Goal: Task Accomplishment & Management: Use online tool/utility

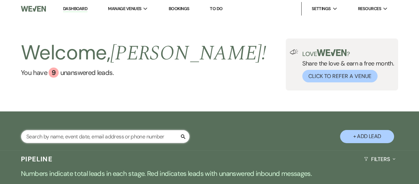
click at [155, 133] on input "text" at bounding box center [105, 136] width 169 height 13
type input "[PERSON_NAME]"
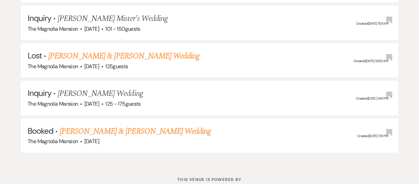
scroll to position [398, 0]
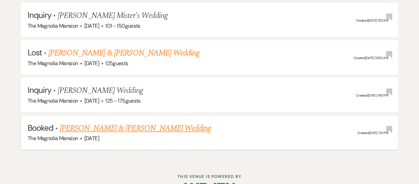
click at [150, 127] on link "[PERSON_NAME] & [PERSON_NAME] Wedding" at bounding box center [135, 128] width 151 height 12
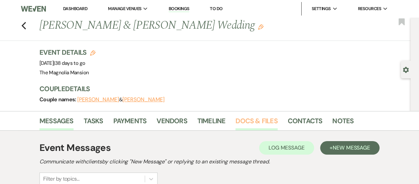
click at [246, 122] on link "Docs & Files" at bounding box center [257, 122] width 42 height 15
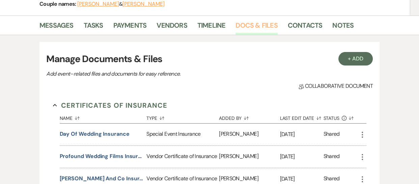
scroll to position [56, 0]
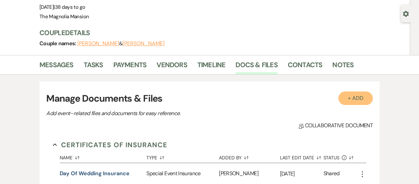
click at [351, 100] on button "+ Add" at bounding box center [356, 98] width 34 height 14
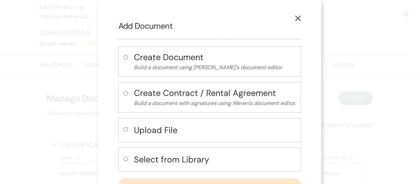
click at [176, 161] on h4 "Select from Library" at bounding box center [215, 160] width 162 height 12
radio input "true"
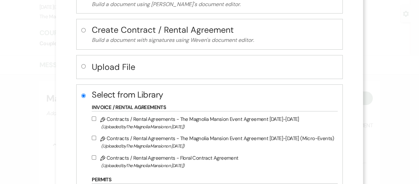
scroll to position [73, 0]
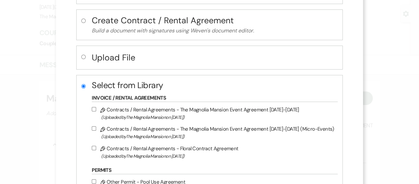
click at [96, 146] on input "Pencil Contracts / Rental Agreements - Floral Contract Agreement (Uploaded by T…" at bounding box center [94, 148] width 4 height 4
checkbox input "true"
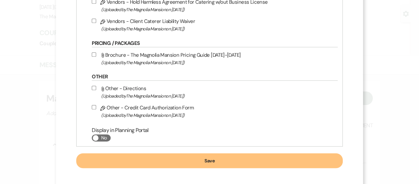
scroll to position [309, 0]
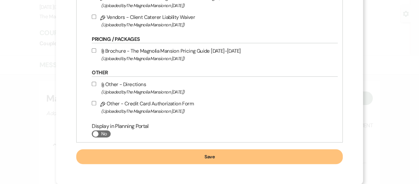
click at [138, 157] on button "Save" at bounding box center [209, 156] width 266 height 15
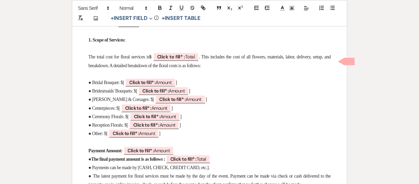
scroll to position [306, 0]
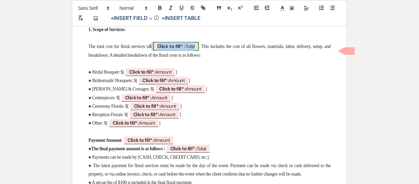
click at [195, 51] on span "Click to fill* : Total" at bounding box center [176, 46] width 46 height 9
select select "owner"
select select "Total"
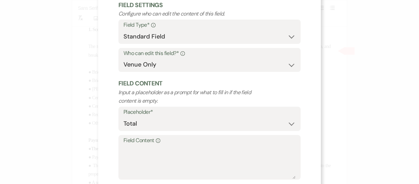
scroll to position [53, 0]
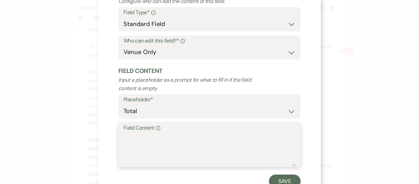
click at [165, 134] on textarea "Field Content Info" at bounding box center [210, 150] width 172 height 34
type textarea "$2,008.00"
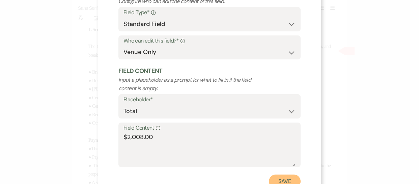
click at [280, 176] on button "Save" at bounding box center [285, 181] width 32 height 14
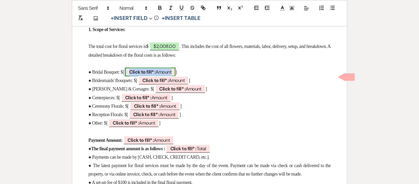
click at [167, 76] on span "Click to fill* : Amount" at bounding box center [150, 72] width 50 height 9
select select "owner"
select select "Amount"
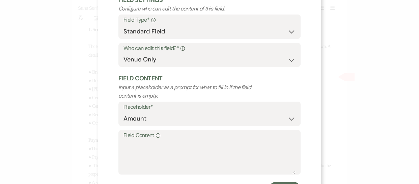
scroll to position [46, 0]
click at [145, 133] on label "Field Content Info" at bounding box center [210, 135] width 172 height 10
click at [145, 140] on textarea "Field Content Info" at bounding box center [210, 157] width 172 height 34
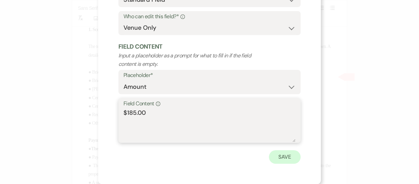
type textarea "$185.00"
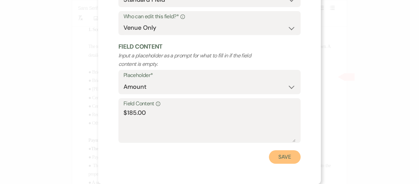
click at [282, 153] on button "Save" at bounding box center [285, 157] width 32 height 14
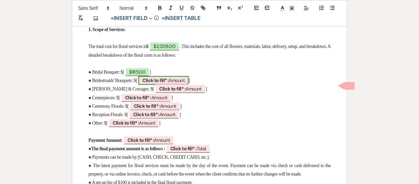
click at [182, 85] on span "Click to fill* : Amount" at bounding box center [163, 80] width 50 height 9
select select "owner"
select select "Amount"
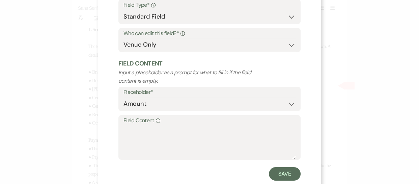
scroll to position [65, 0]
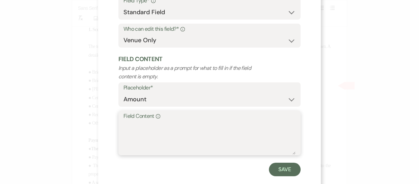
click at [151, 141] on textarea "Field Content Info" at bounding box center [210, 138] width 172 height 34
type textarea "$100.00 each x5 = $500.00"
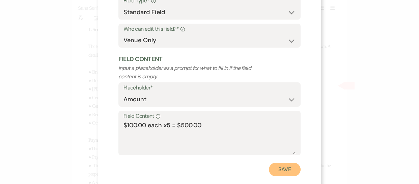
click at [287, 166] on button "Save" at bounding box center [285, 170] width 32 height 14
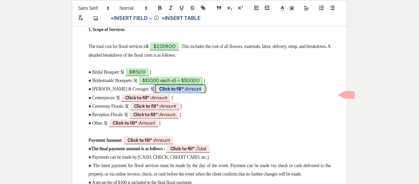
click at [189, 93] on span "Click to fill* : Amount" at bounding box center [180, 88] width 50 height 9
select select "owner"
select select "Amount"
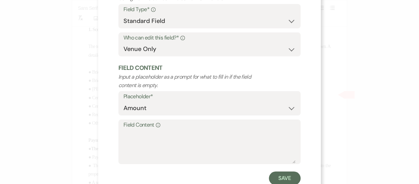
scroll to position [57, 0]
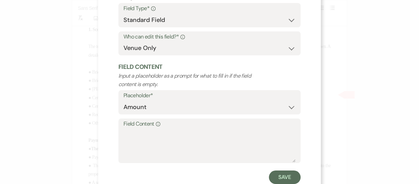
click at [151, 127] on label "Field Content Info" at bounding box center [210, 124] width 172 height 10
click at [151, 129] on textarea "Field Content Info" at bounding box center [210, 146] width 172 height 34
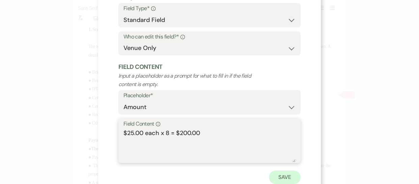
type textarea "$25.00 each x 8 = $200.00"
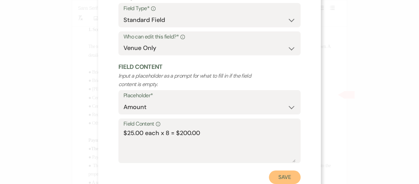
click at [285, 178] on button "Save" at bounding box center [285, 177] width 32 height 14
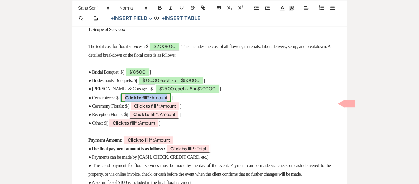
click at [163, 102] on span "Click to fill* : Amount" at bounding box center [146, 97] width 50 height 9
select select "owner"
select select "Amount"
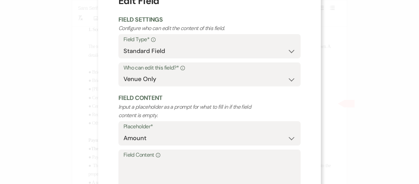
scroll to position [78, 0]
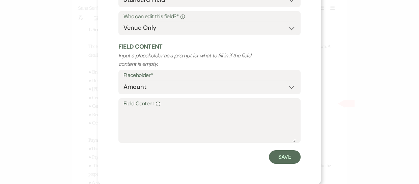
click at [171, 94] on div "Placeholder* Custom Placeholder Date Time Name Location Venue Name Type Number …" at bounding box center [209, 84] width 182 height 28
click at [153, 110] on textarea "Field Content Info" at bounding box center [210, 125] width 172 height 34
type textarea "3"
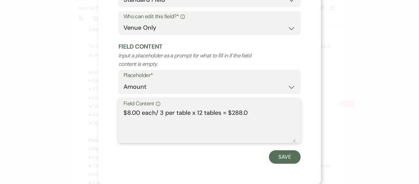
type textarea "$8.00 each/ 3 per table x 12 tables = $288.00"
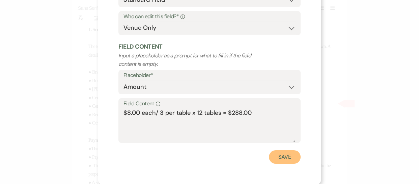
click at [277, 155] on button "Save" at bounding box center [285, 157] width 32 height 14
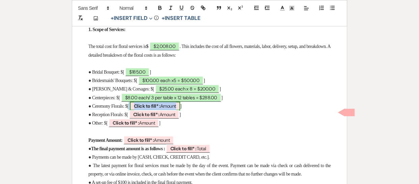
click at [177, 110] on span "Click to fill* : Amount" at bounding box center [155, 106] width 50 height 9
select select "owner"
select select "Amount"
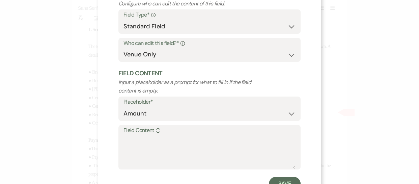
scroll to position [66, 0]
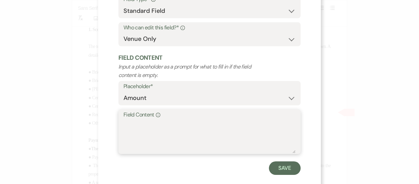
click at [161, 124] on textarea "Field Content Info" at bounding box center [210, 136] width 172 height 34
type textarea "$"
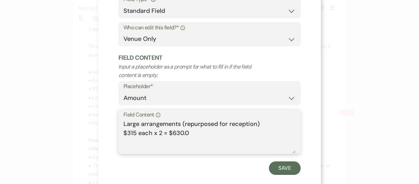
type textarea "Large arrangements (repurposed for reception) $315 each x 2 = $630.00"
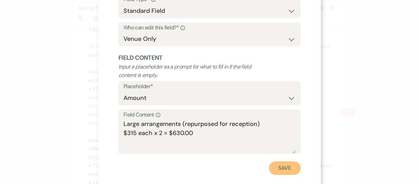
click at [284, 170] on button "Save" at bounding box center [285, 168] width 32 height 14
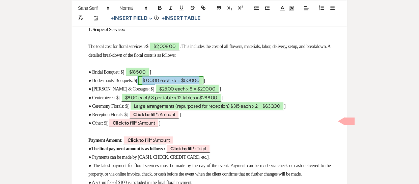
click at [179, 85] on span "$100.00 each x5 = $500.00" at bounding box center [170, 80] width 65 height 9
select select "owner"
select select "Amount"
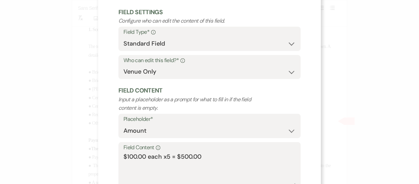
scroll to position [49, 0]
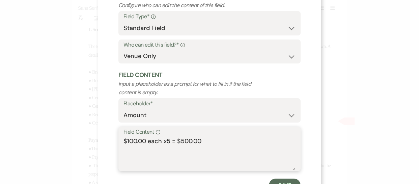
click at [207, 139] on textarea "$100.00 each x5 = $500.00" at bounding box center [210, 154] width 172 height 34
click at [124, 141] on textarea "$100.00 each x5 = $500.00" at bounding box center [210, 154] width 172 height 34
click at [248, 140] on textarea "Bridesmaids $100.00 each x5 = $500.00" at bounding box center [210, 154] width 172 height 34
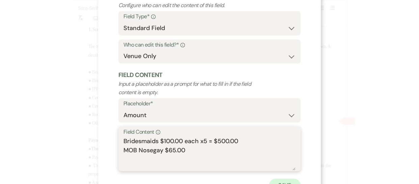
type textarea "Bridesmaids $100.00 each x5 = $500.00 MOB Nosegay $65.00"
click at [290, 180] on button "Save" at bounding box center [285, 186] width 32 height 14
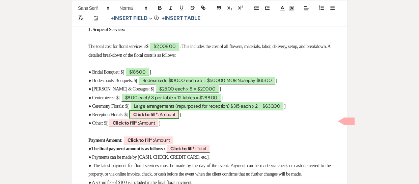
click at [173, 119] on span "Click to fill* : Amount" at bounding box center [154, 114] width 50 height 9
select select "owner"
select select "Amount"
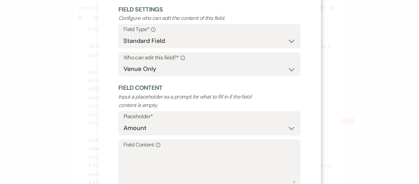
scroll to position [37, 0]
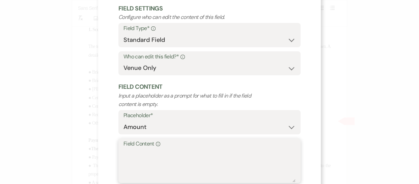
click at [195, 150] on textarea "Field Content Info" at bounding box center [210, 166] width 172 height 34
click at [157, 157] on textarea "NA (exsisting" at bounding box center [210, 166] width 172 height 34
click at [156, 151] on textarea "NA (exsisting" at bounding box center [210, 166] width 172 height 34
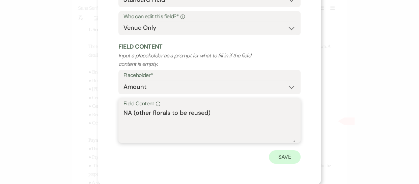
type textarea "NA (other florals to be reused)"
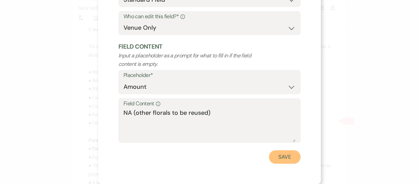
click at [293, 154] on button "Save" at bounding box center [285, 157] width 32 height 14
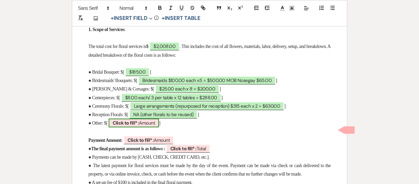
click at [145, 127] on span "Click to fill* : Amount" at bounding box center [134, 122] width 50 height 9
select select "owner"
select select "Amount"
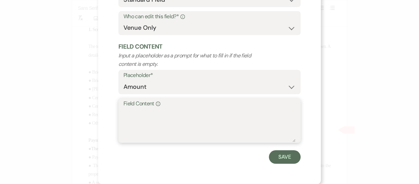
click at [238, 128] on textarea "Field Content Info" at bounding box center [210, 125] width 172 height 34
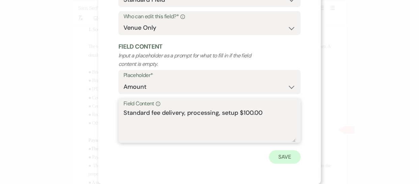
type textarea "Standard fee delivery, processing, setup $100.00"
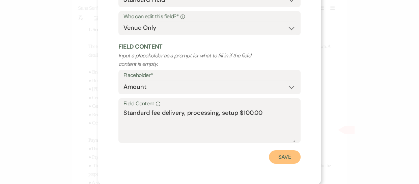
click at [293, 157] on button "Save" at bounding box center [285, 157] width 32 height 14
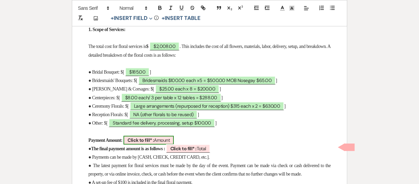
click at [174, 144] on span "Click to fill* : Amount" at bounding box center [149, 140] width 50 height 9
select select "owner"
select select "Amount"
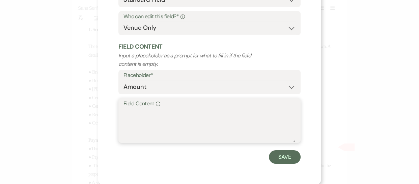
click at [190, 120] on textarea "Field Content Info" at bounding box center [210, 125] width 172 height 34
type textarea "$2008.00"
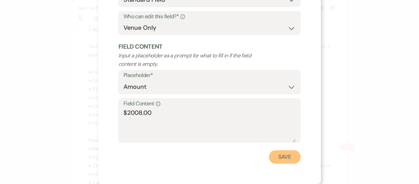
click at [278, 155] on button "Save" at bounding box center [285, 157] width 32 height 14
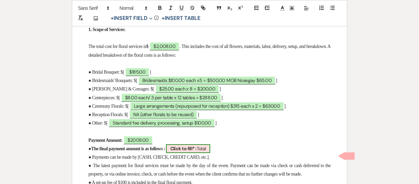
click at [210, 153] on span "Click to fill* : Total" at bounding box center [188, 148] width 44 height 9
select select "owner"
select select "Total"
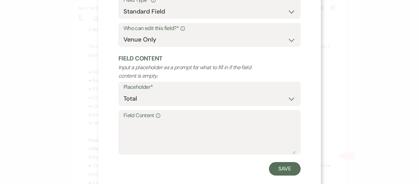
scroll to position [68, 0]
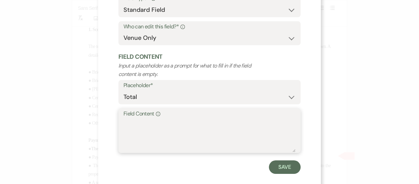
click at [164, 142] on textarea "Field Content Info" at bounding box center [210, 135] width 172 height 34
type textarea "$2008.00"
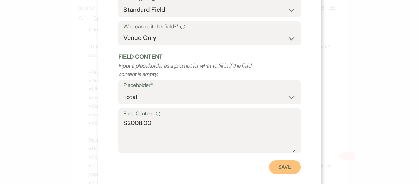
click at [277, 169] on button "Save" at bounding box center [285, 167] width 32 height 14
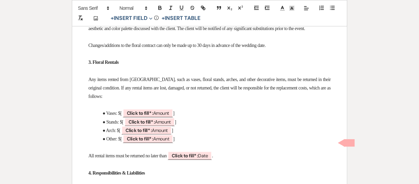
scroll to position [516, 0]
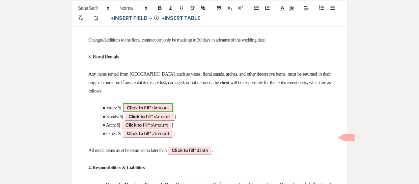
click at [167, 112] on span "Click to fill* : Amount" at bounding box center [148, 107] width 50 height 9
select select "owner"
select select "Amount"
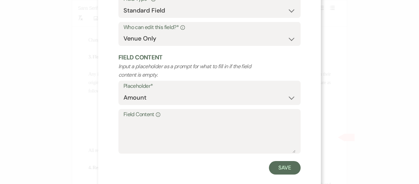
scroll to position [68, 0]
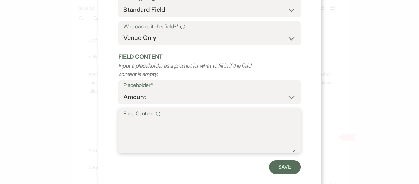
click at [173, 133] on textarea "Field Content Info" at bounding box center [210, 135] width 172 height 34
type textarea "NA"
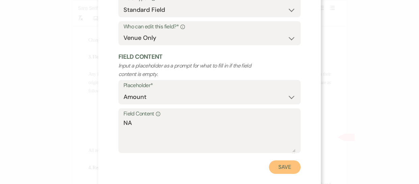
click at [280, 167] on button "Save" at bounding box center [285, 167] width 32 height 14
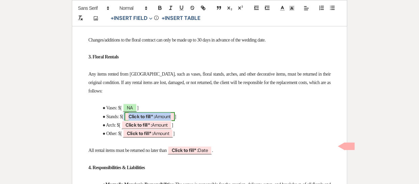
click at [167, 121] on span "Click to fill* : Amount" at bounding box center [150, 116] width 50 height 9
select select "owner"
select select "Amount"
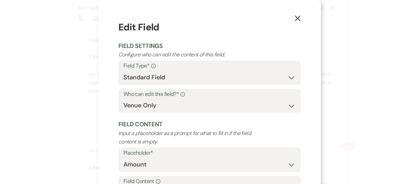
scroll to position [78, 0]
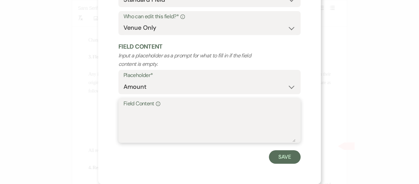
click at [157, 110] on textarea "Field Content Info" at bounding box center [210, 125] width 172 height 34
type textarea "NA"
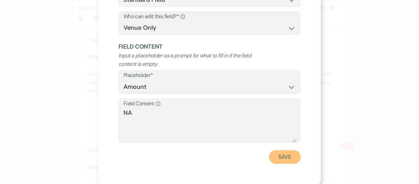
click at [290, 155] on button "Save" at bounding box center [285, 157] width 32 height 14
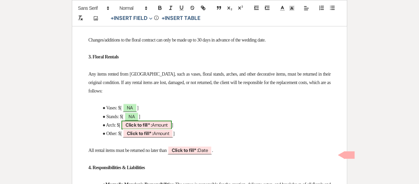
click at [163, 129] on span "Click to fill* : Amount" at bounding box center [147, 124] width 50 height 9
select select "owner"
select select "Amount"
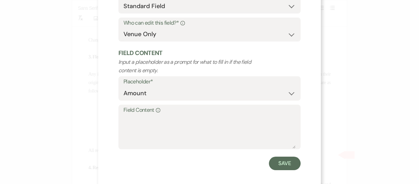
scroll to position [75, 0]
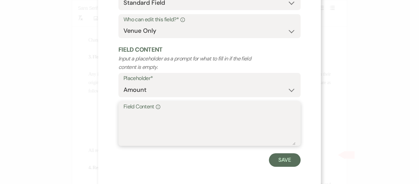
click at [160, 126] on textarea "Field Content Info" at bounding box center [210, 128] width 172 height 34
type textarea "NA"
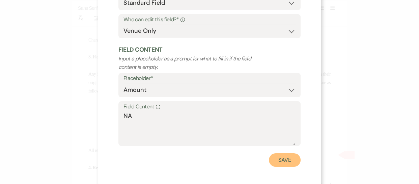
click at [286, 157] on button "Save" at bounding box center [285, 160] width 32 height 14
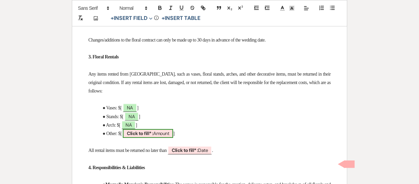
click at [168, 138] on span "Click to fill* : Amount" at bounding box center [148, 133] width 50 height 9
select select "owner"
select select "Amount"
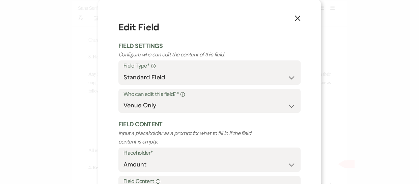
scroll to position [78, 0]
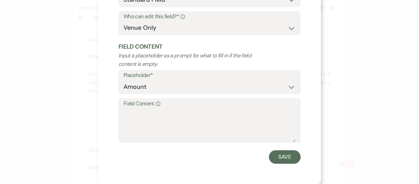
click at [125, 103] on label "Field Content Info" at bounding box center [210, 104] width 172 height 10
click at [125, 108] on textarea "Field Content Info" at bounding box center [210, 125] width 172 height 34
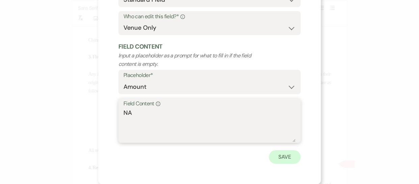
type textarea "NA"
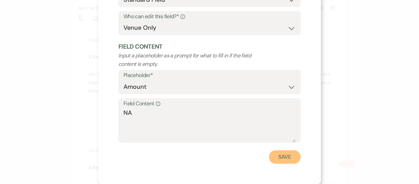
click at [286, 159] on button "Save" at bounding box center [285, 157] width 32 height 14
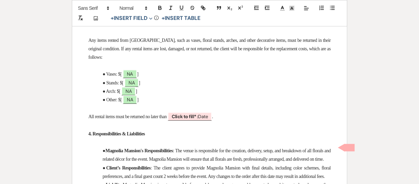
scroll to position [626, 0]
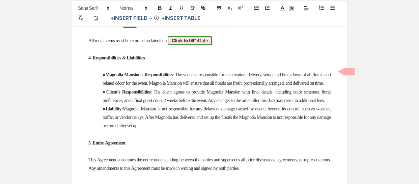
click at [212, 45] on span "Click to fill* : Date" at bounding box center [190, 40] width 44 height 9
select select "owner"
select select "Date"
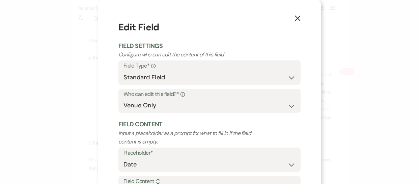
scroll to position [78, 0]
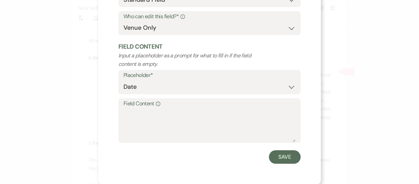
click at [194, 96] on div "Placeholder* Custom Placeholder Date Time Name Location Venue Name Type Number …" at bounding box center [209, 84] width 182 height 28
click at [117, 113] on div "X Edit Field Field Settings Configure who can edit the content of this field. F…" at bounding box center [209, 53] width 223 height 262
click at [148, 120] on textarea "Field Content Info" at bounding box center [210, 125] width 172 height 34
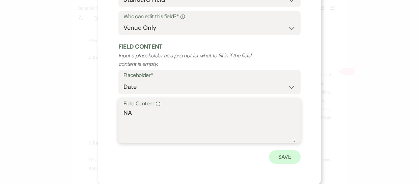
type textarea "NA"
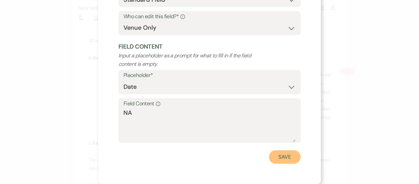
click at [287, 155] on button "Save" at bounding box center [285, 157] width 32 height 14
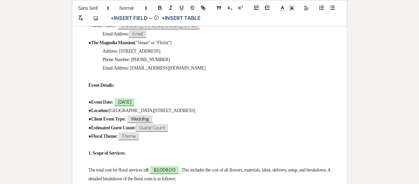
scroll to position [0, 0]
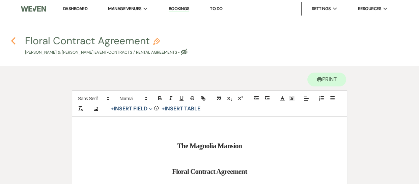
click at [15, 40] on icon "Previous" at bounding box center [13, 41] width 5 height 8
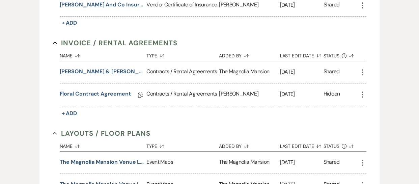
scroll to position [263, 0]
